Goal: Purchase product/service

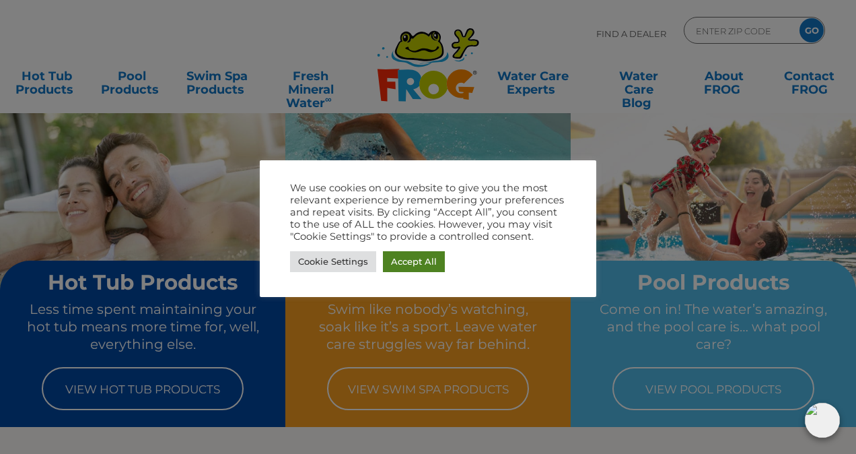
click at [412, 264] on link "Accept All" at bounding box center [414, 261] width 62 height 21
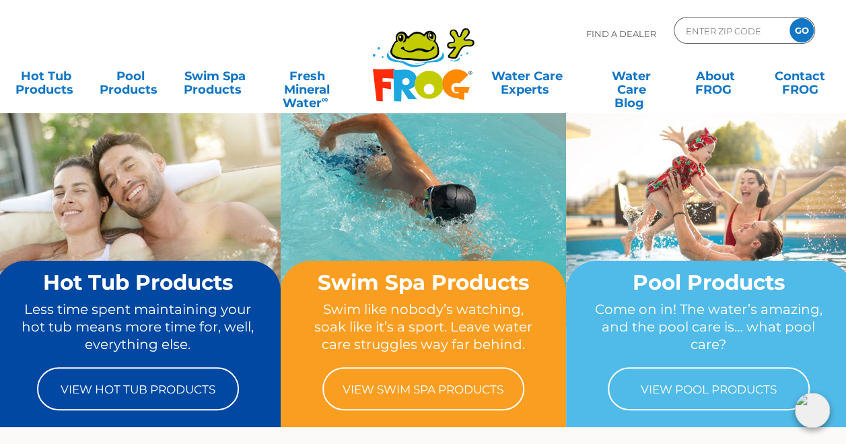
scroll to position [59, 0]
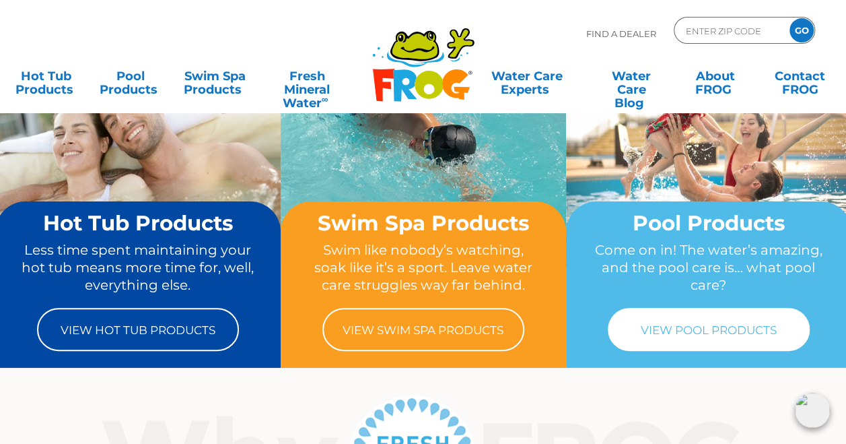
click at [712, 337] on link "View Pool Products" at bounding box center [709, 329] width 202 height 43
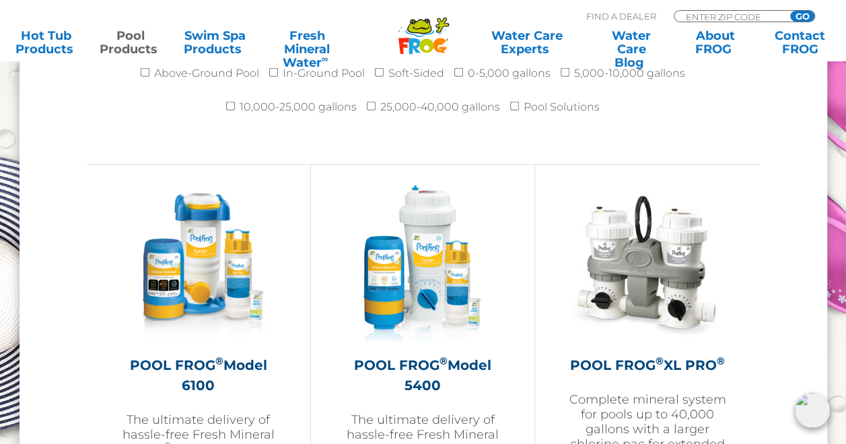
scroll to position [1684, 0]
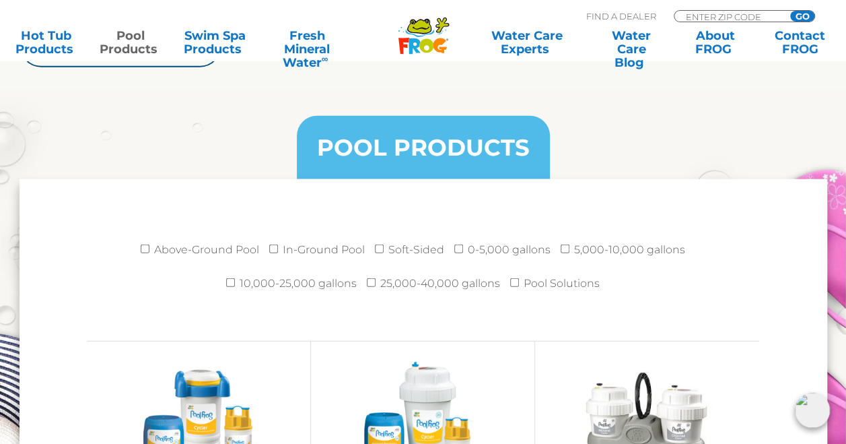
click at [275, 240] on li "In-Ground Pool" at bounding box center [322, 253] width 106 height 34
click at [278, 244] on input "In-Ground Pool" at bounding box center [273, 248] width 9 height 9
checkbox input "true"
click at [233, 281] on input "10,000-25,000 gallons" at bounding box center [230, 282] width 9 height 9
checkbox input "true"
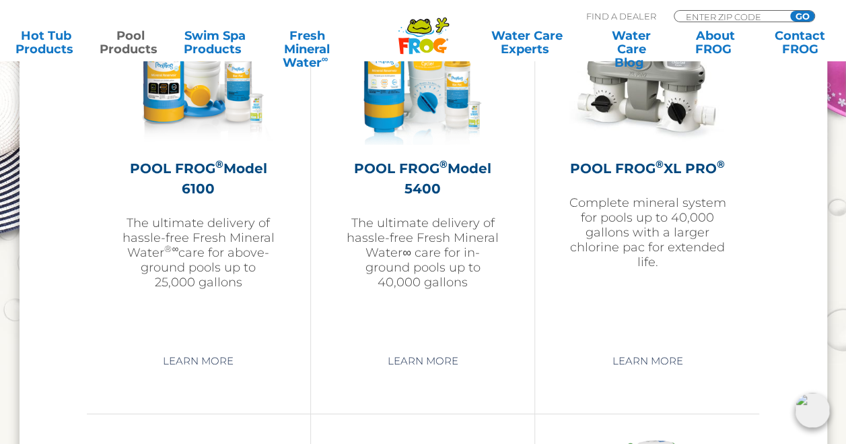
scroll to position [2031, 0]
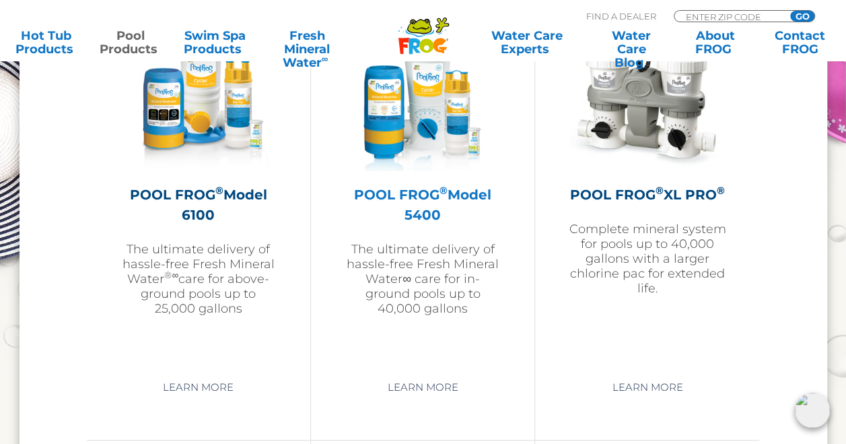
click at [431, 101] on img at bounding box center [423, 93] width 156 height 156
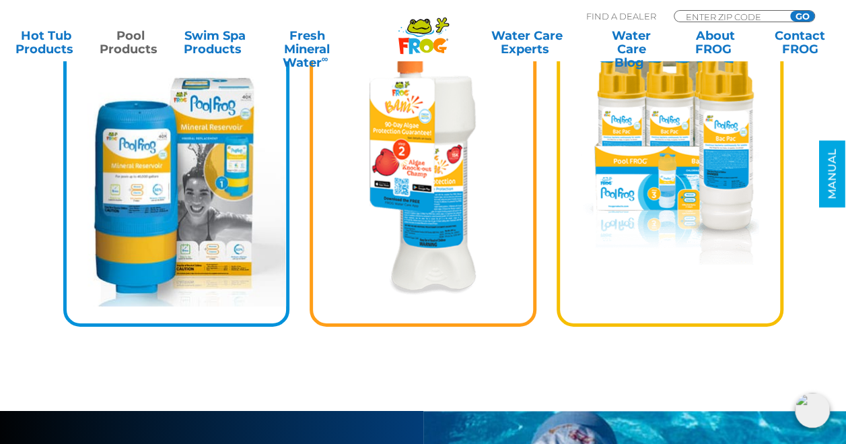
scroll to position [1905, 0]
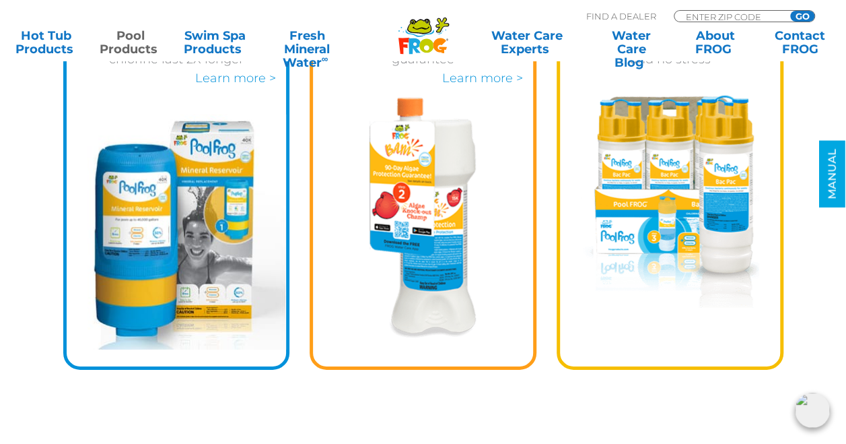
click at [673, 158] on img at bounding box center [670, 202] width 178 height 213
click at [670, 210] on img at bounding box center [670, 202] width 178 height 213
click at [831, 170] on link "MANUAL" at bounding box center [832, 174] width 26 height 67
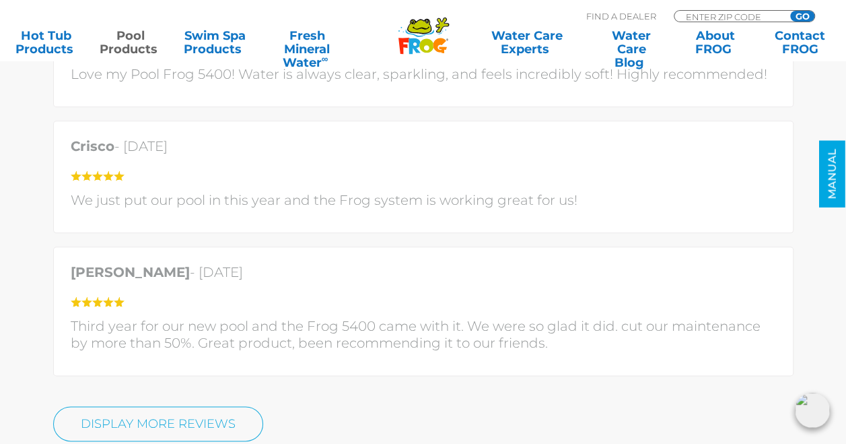
scroll to position [2460, 0]
